Goal: Information Seeking & Learning: Find specific fact

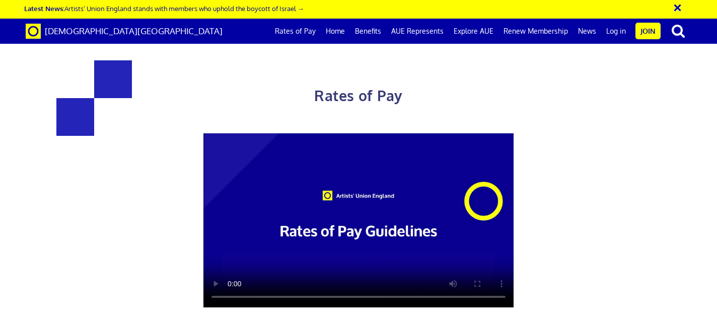
scroll to position [2188, 0]
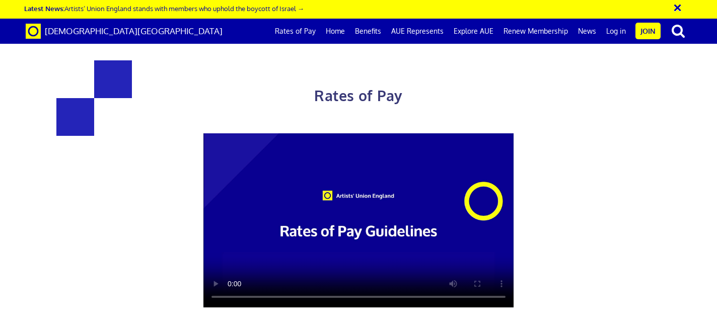
drag, startPoint x: 281, startPoint y: 198, endPoint x: 160, endPoint y: 202, distance: 121.9
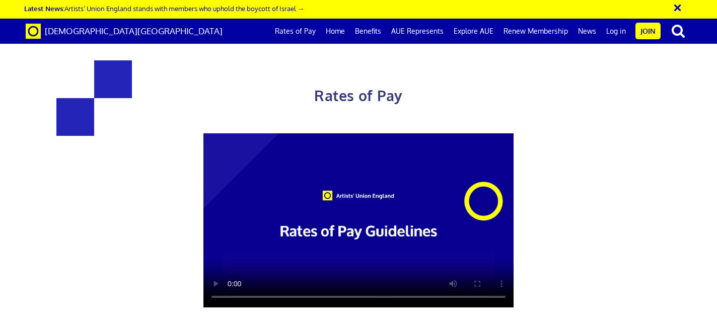
drag, startPoint x: 280, startPoint y: 212, endPoint x: 162, endPoint y: 213, distance: 118.3
copy h3 "£352.01 a day"
